Goal: Information Seeking & Learning: Learn about a topic

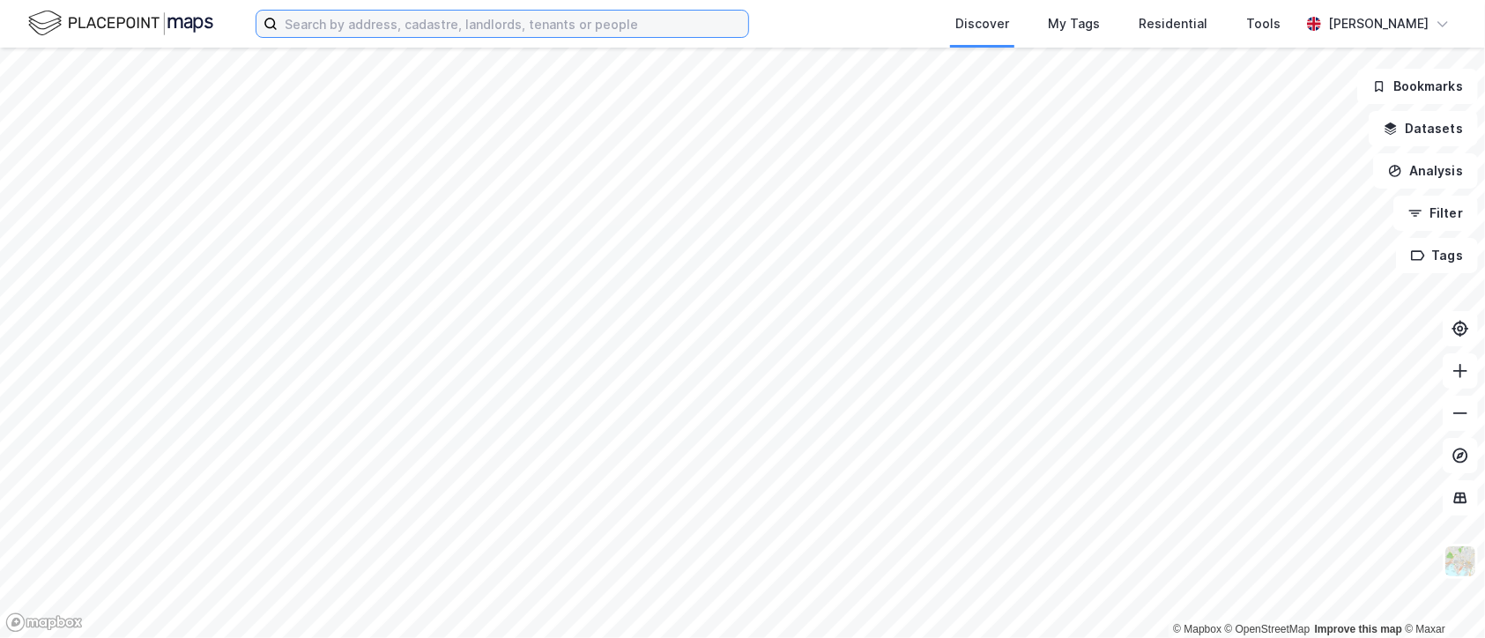
click at [326, 25] on input at bounding box center [513, 24] width 471 height 26
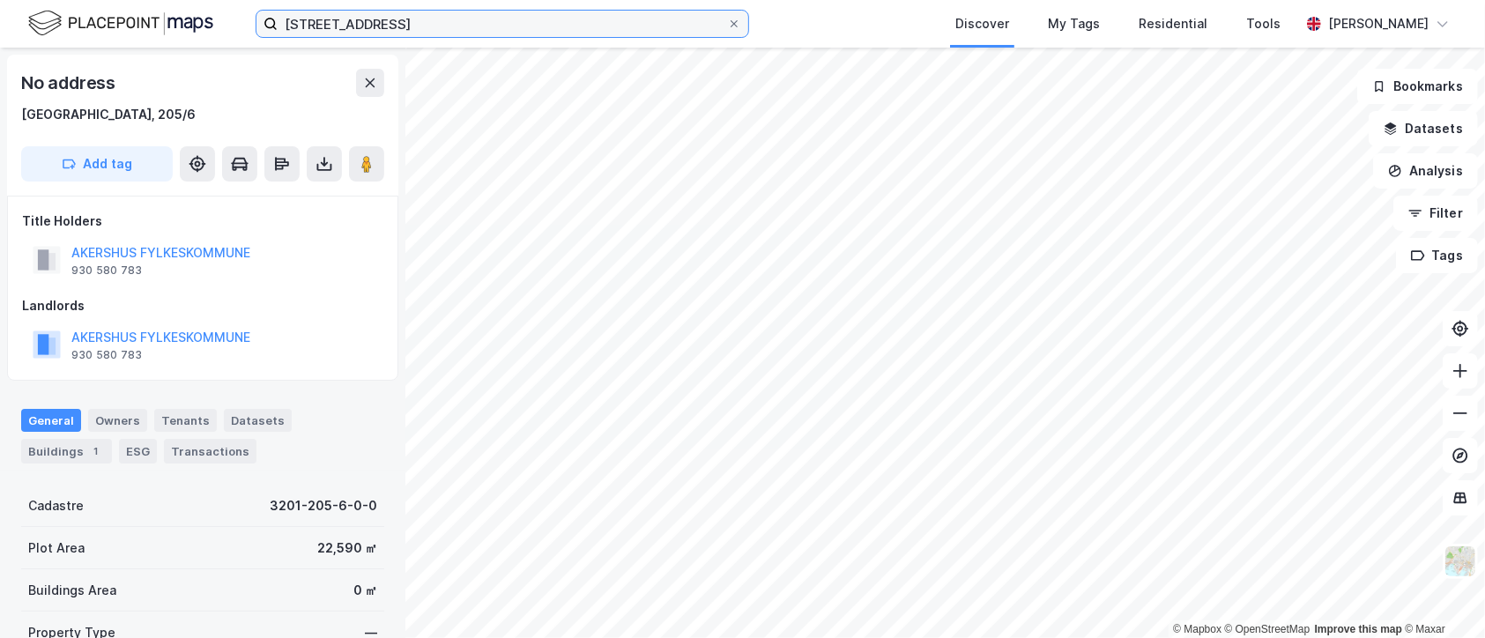
click at [391, 17] on input "[STREET_ADDRESS]" at bounding box center [503, 24] width 450 height 26
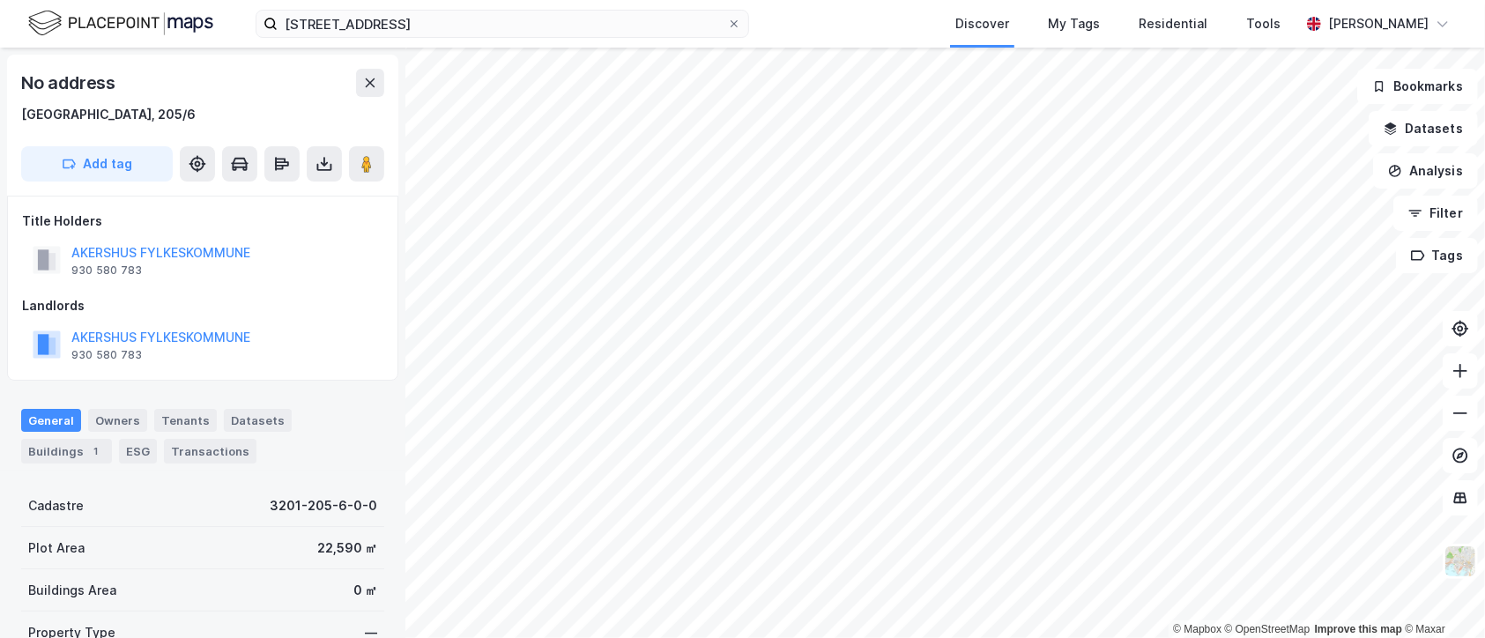
click at [83, 23] on img at bounding box center [120, 23] width 185 height 31
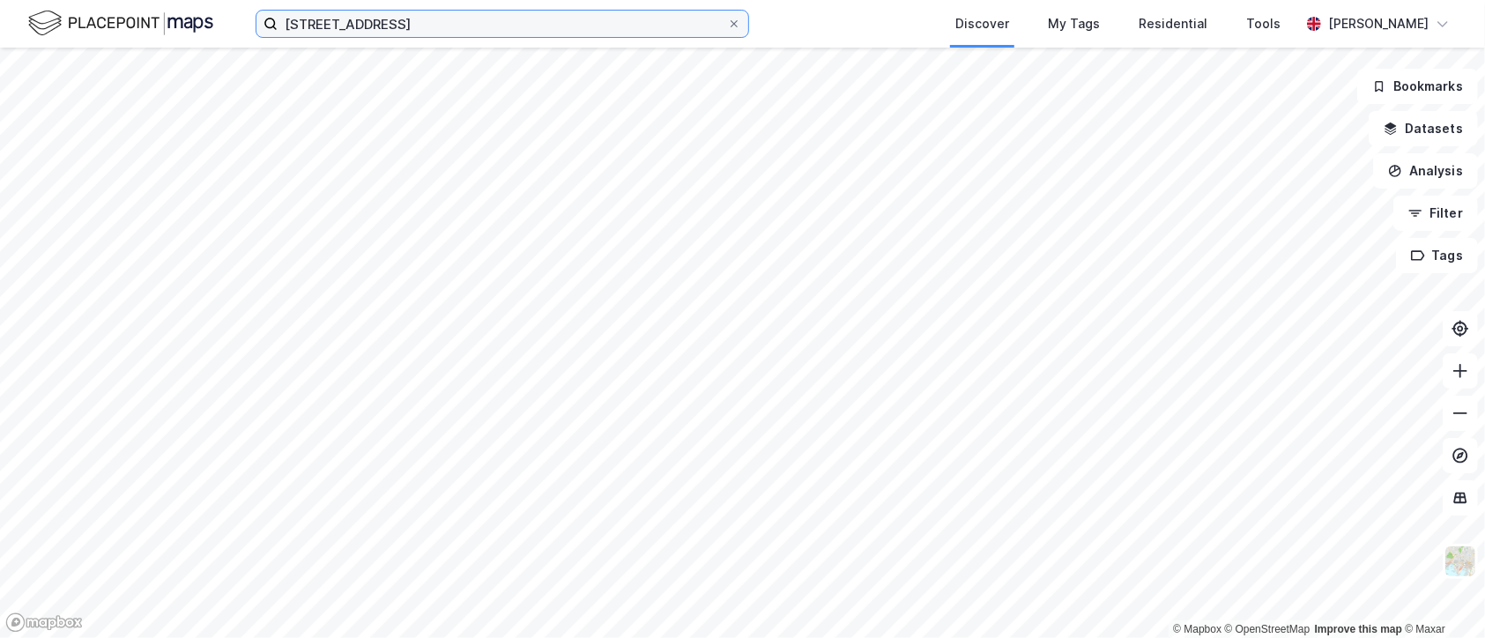
click at [368, 18] on input "[STREET_ADDRESS]" at bounding box center [503, 24] width 450 height 26
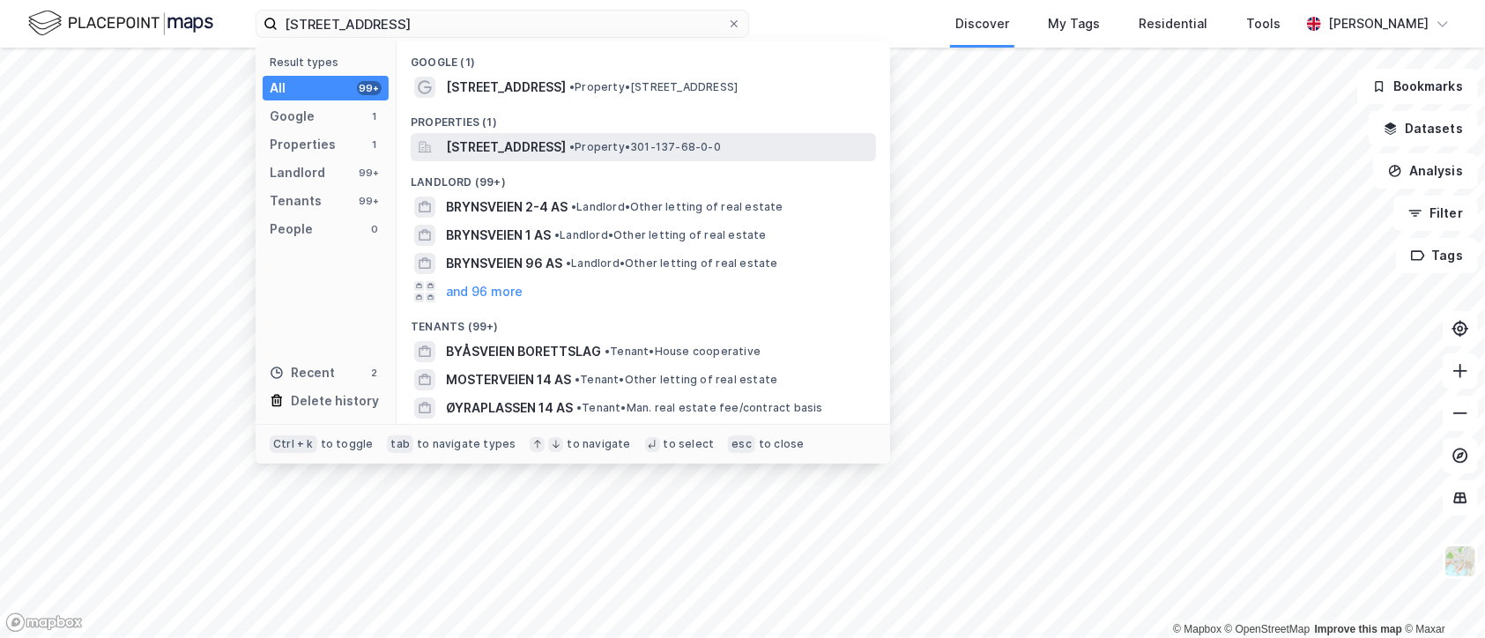
click at [566, 145] on span "[STREET_ADDRESS]" at bounding box center [506, 147] width 120 height 21
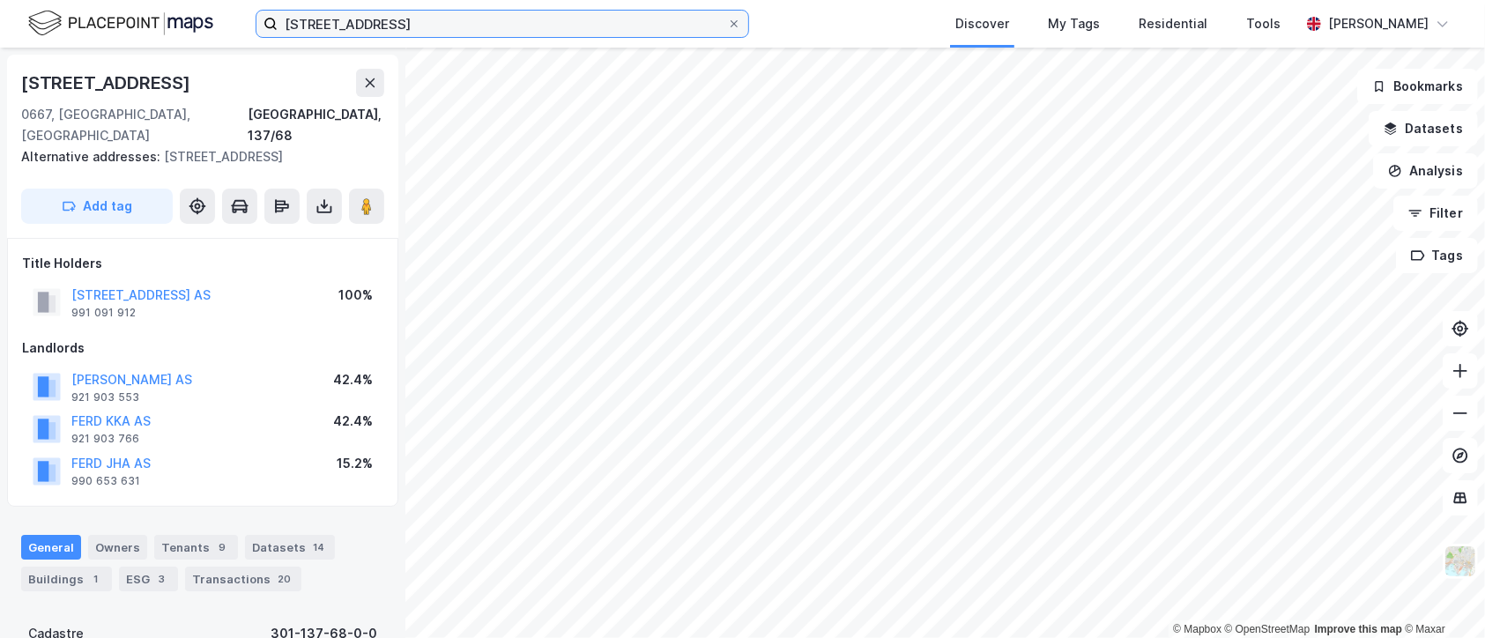
click at [369, 15] on input "[STREET_ADDRESS]" at bounding box center [503, 24] width 450 height 26
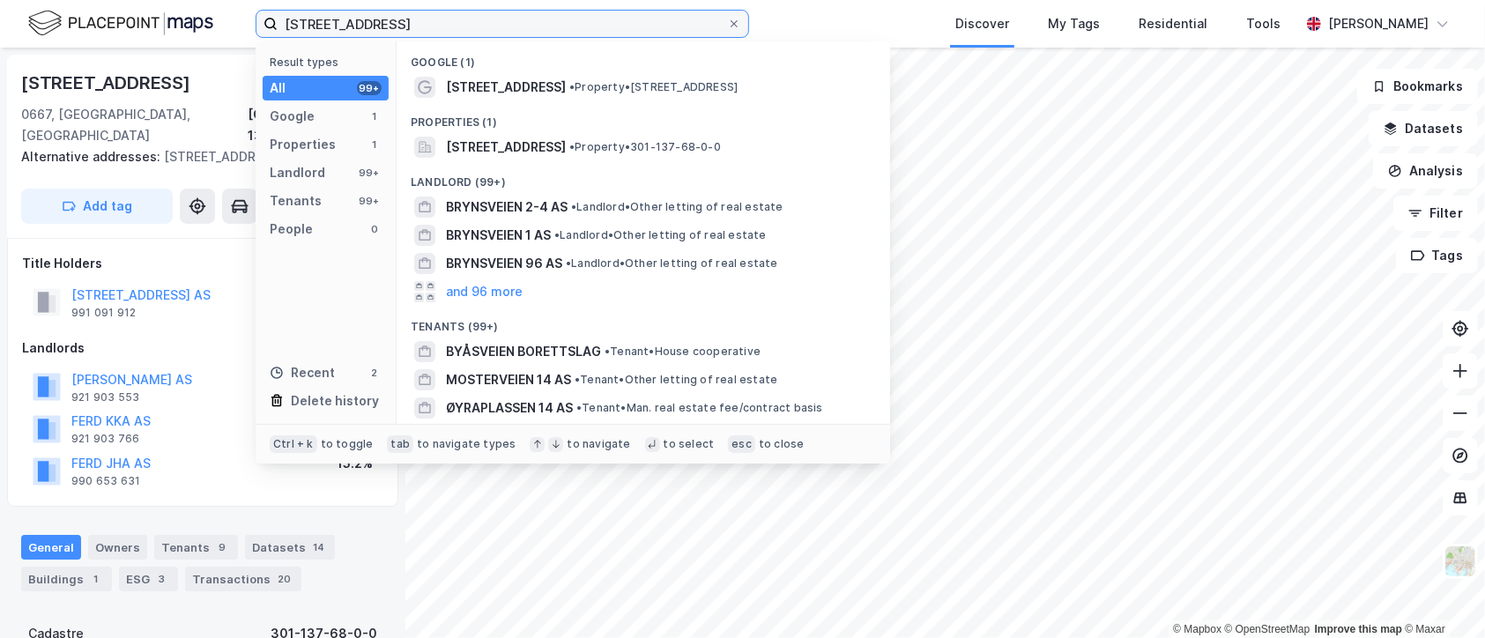
click at [369, 15] on input "[STREET_ADDRESS]" at bounding box center [503, 24] width 450 height 26
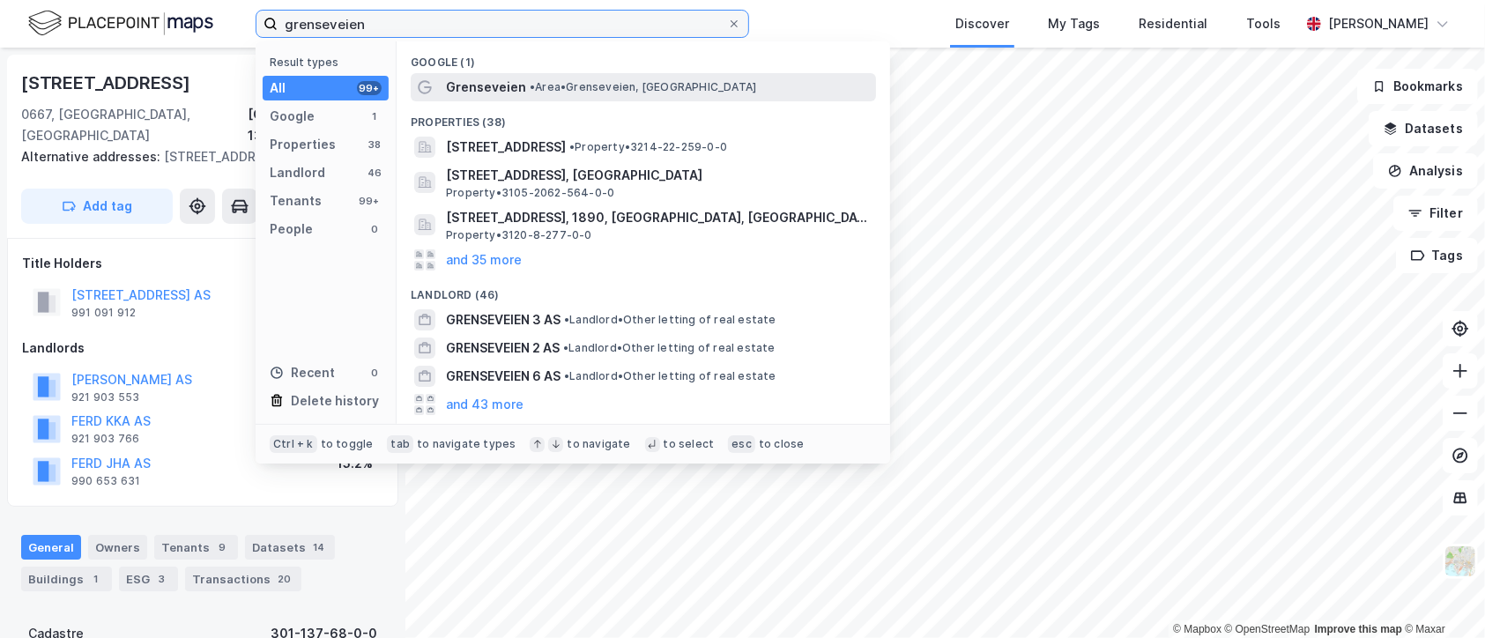
type input "grenseveien"
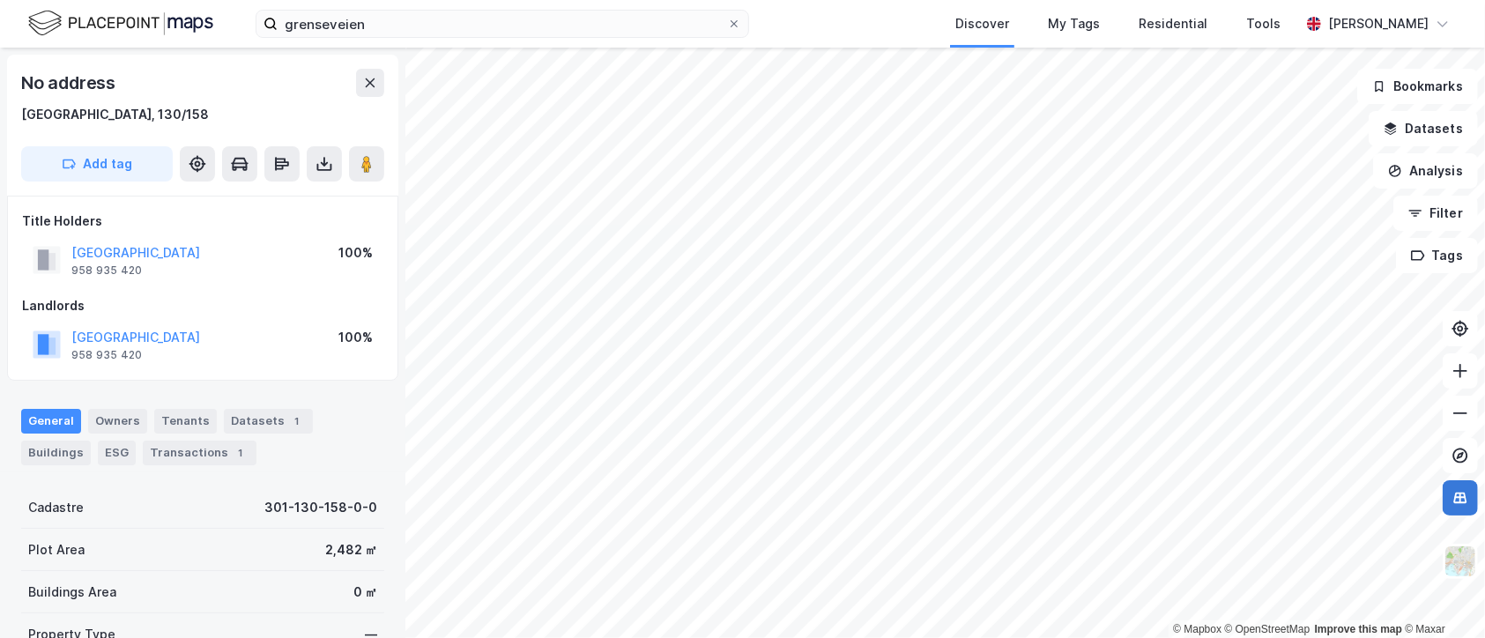
click at [1459, 492] on icon at bounding box center [1461, 498] width 18 height 18
click at [208, 89] on div "No address" at bounding box center [202, 83] width 363 height 28
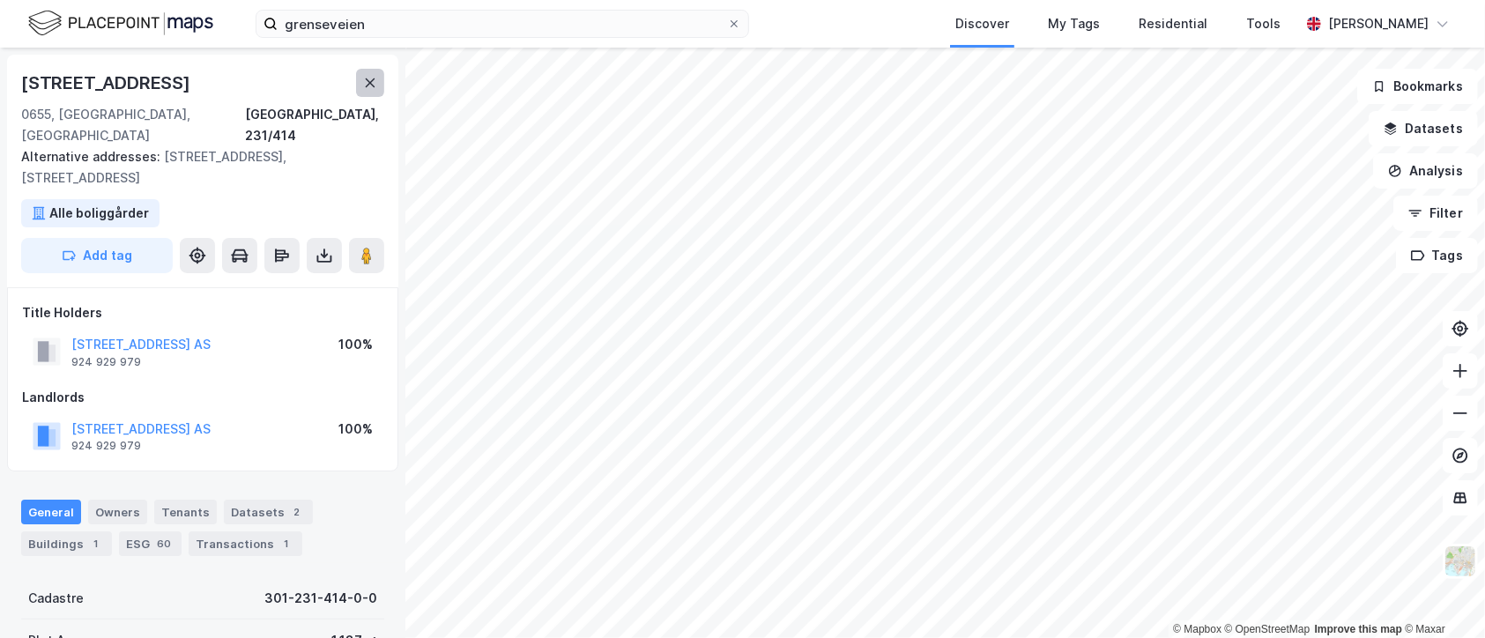
click at [366, 83] on icon at bounding box center [370, 83] width 14 height 14
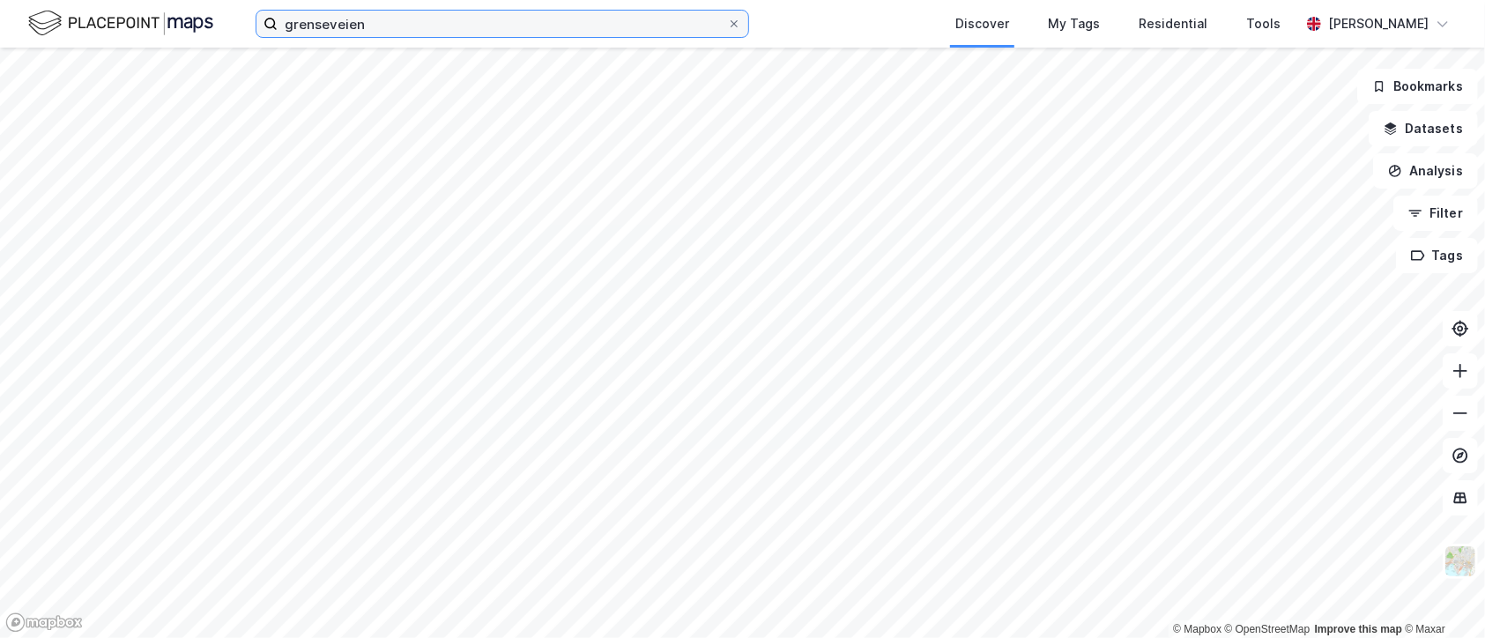
click at [372, 20] on input "grenseveien" at bounding box center [503, 24] width 450 height 26
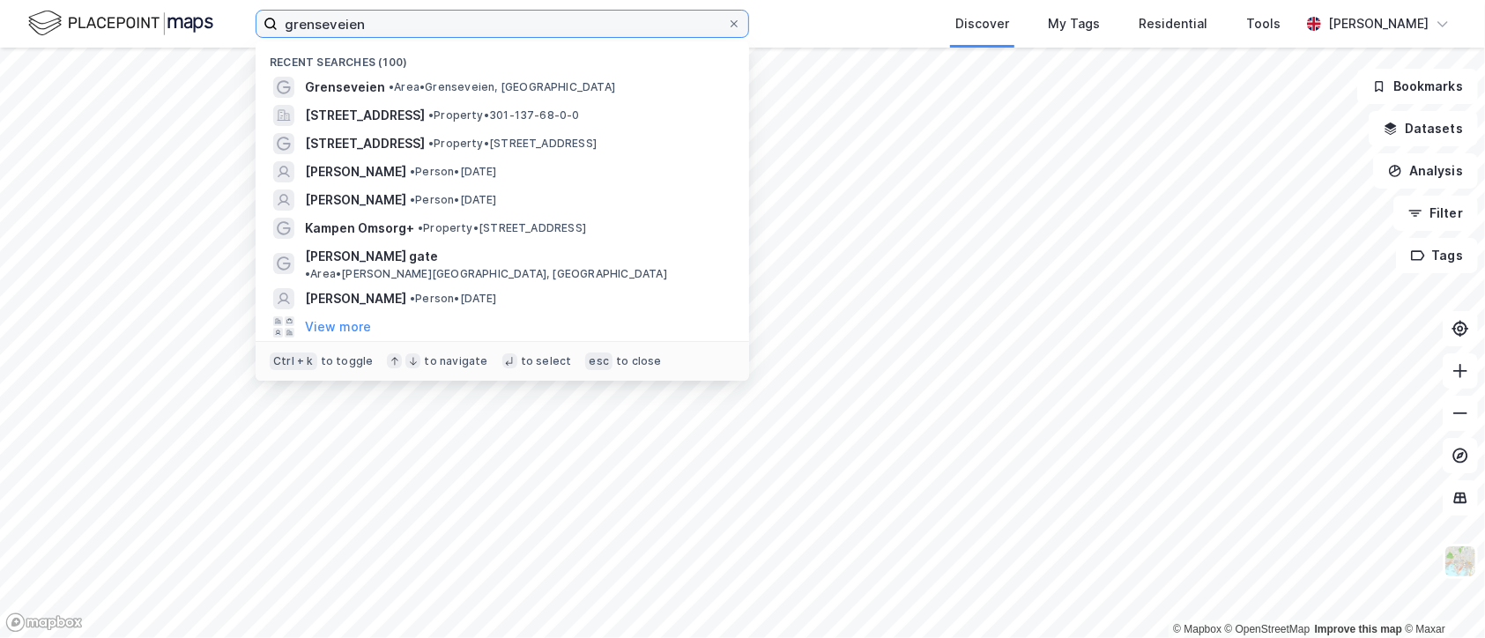
click at [372, 21] on input "grenseveien" at bounding box center [503, 24] width 450 height 26
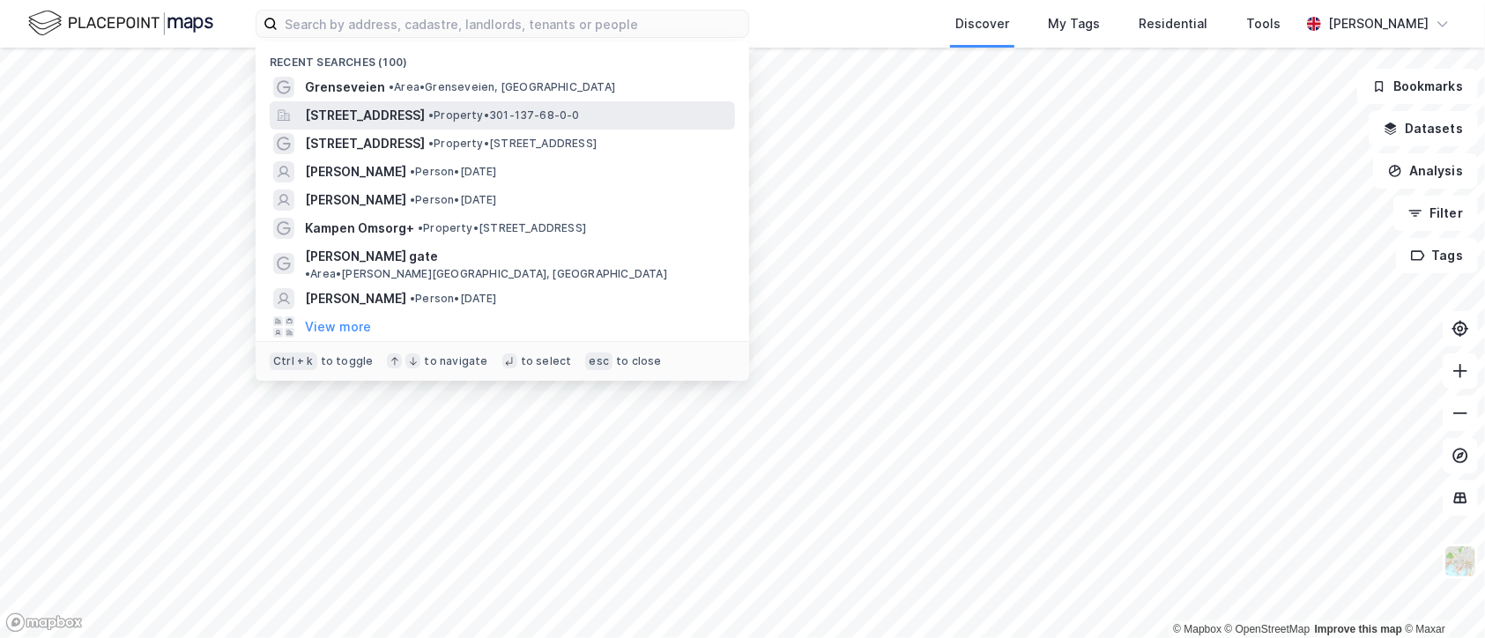
click at [402, 121] on span "[STREET_ADDRESS]" at bounding box center [365, 115] width 120 height 21
